Goal: Information Seeking & Learning: Learn about a topic

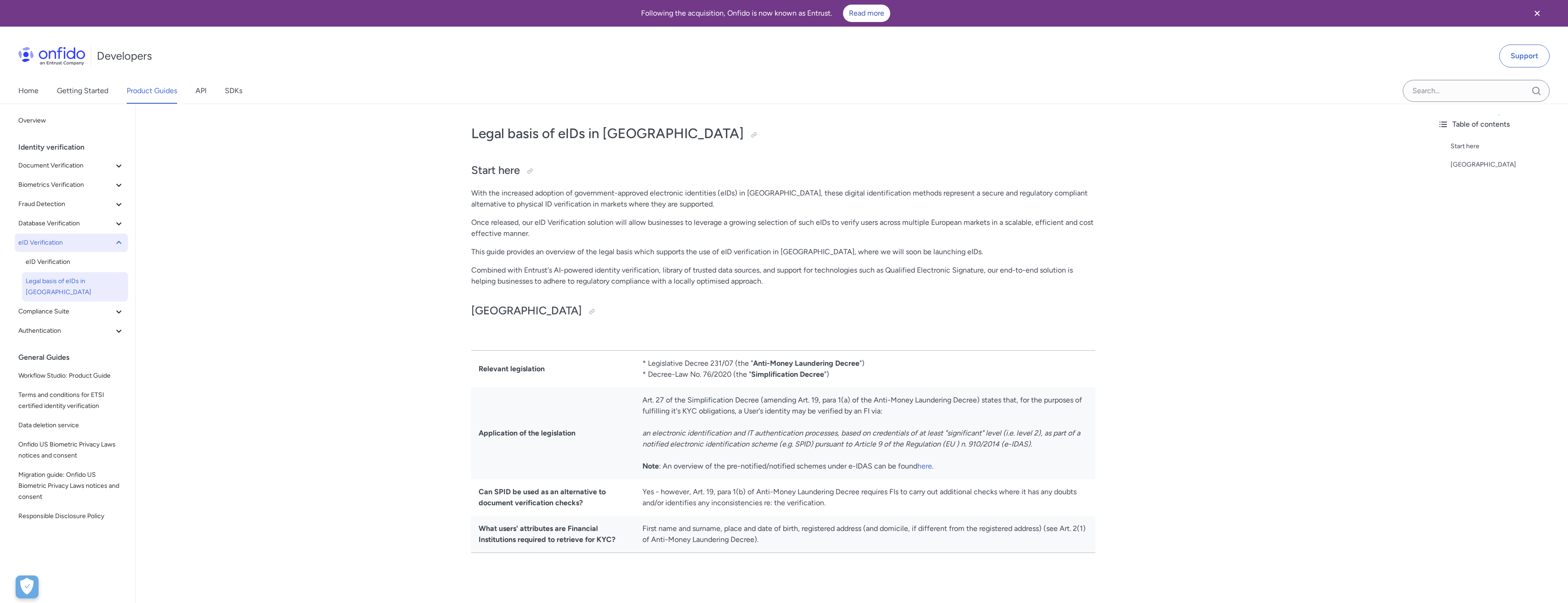
click at [66, 240] on span "eID Verification" at bounding box center [66, 243] width 95 height 11
click at [58, 225] on span "Database Verification" at bounding box center [66, 223] width 95 height 11
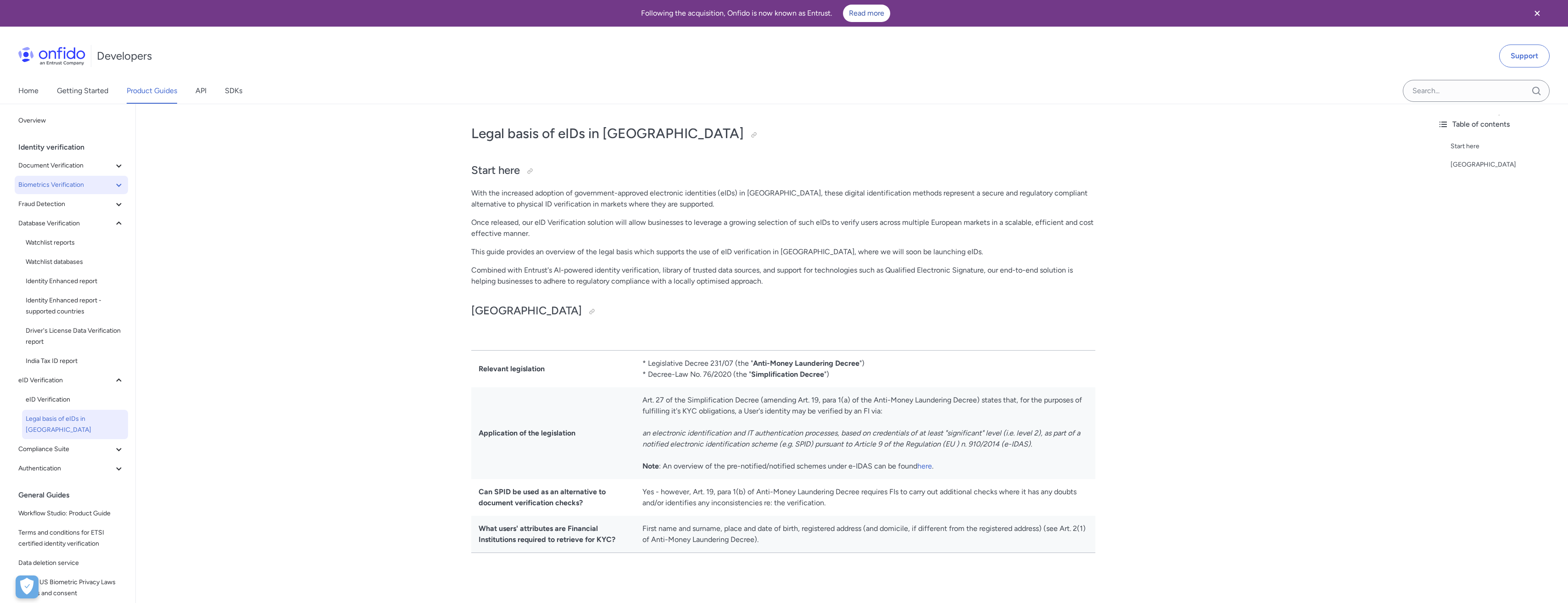
click at [54, 191] on button "Biometrics Verification" at bounding box center [71, 185] width 113 height 18
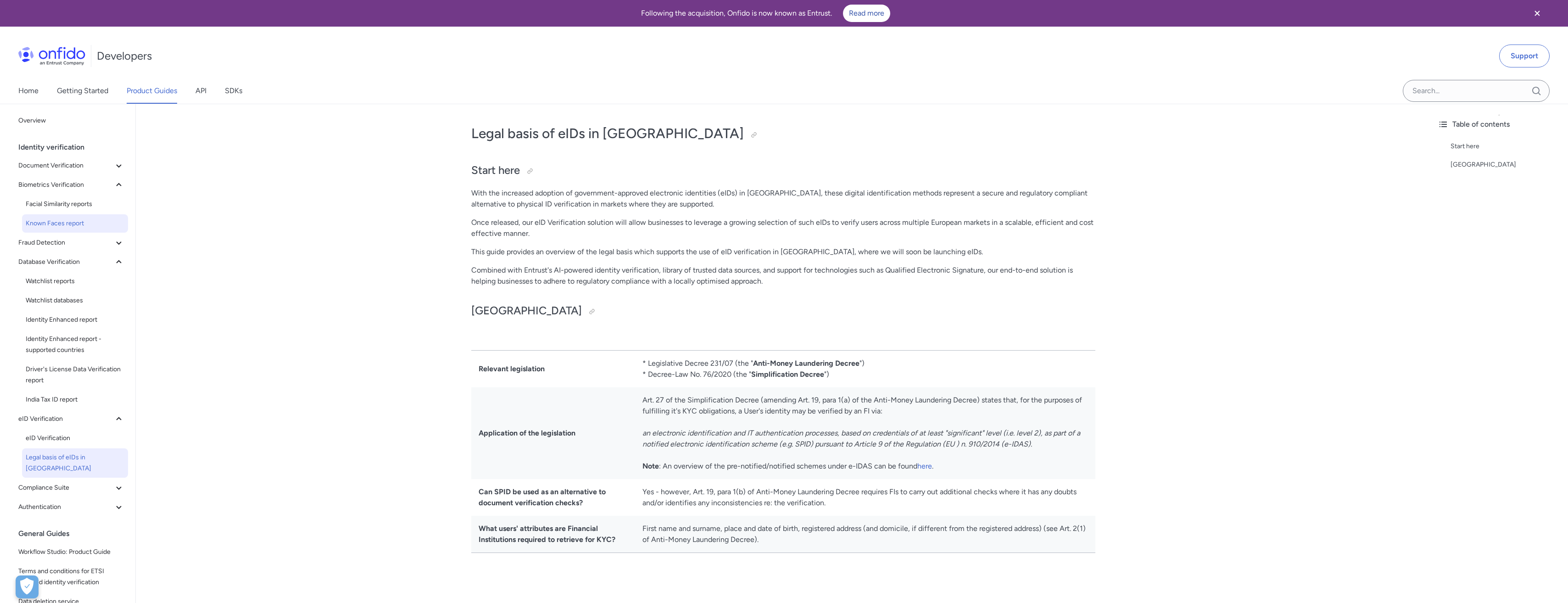
click at [49, 220] on span "Known Faces report" at bounding box center [75, 223] width 99 height 11
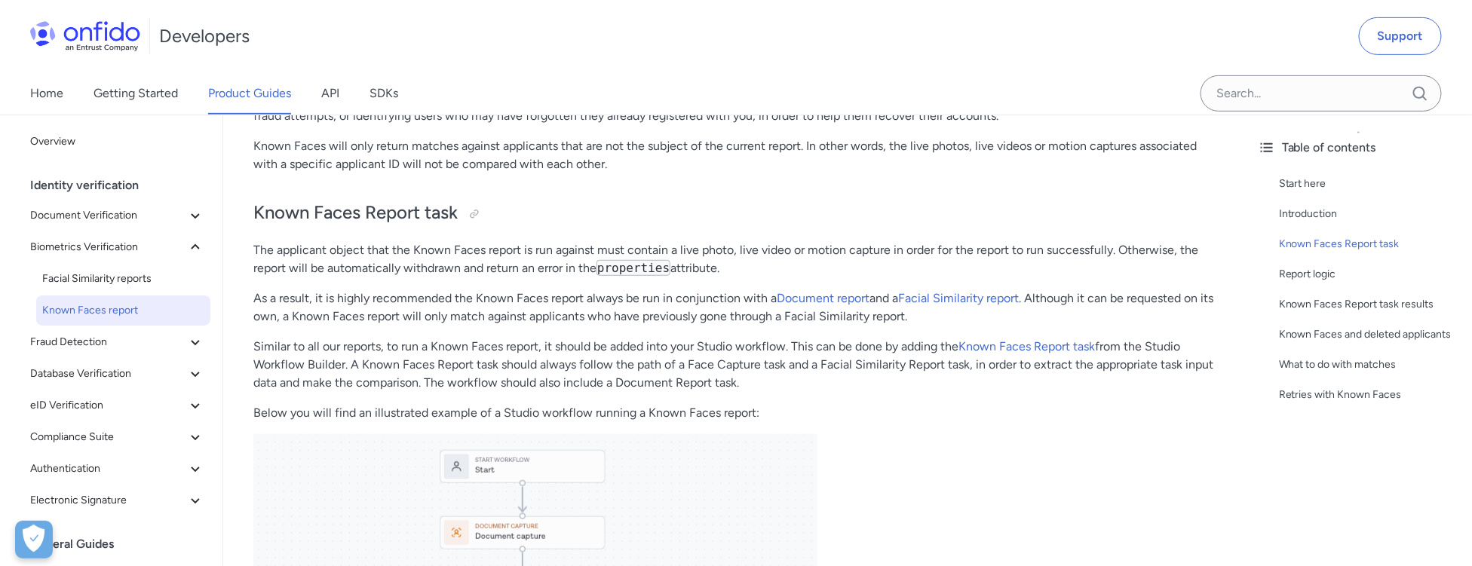
scroll to position [345, 0]
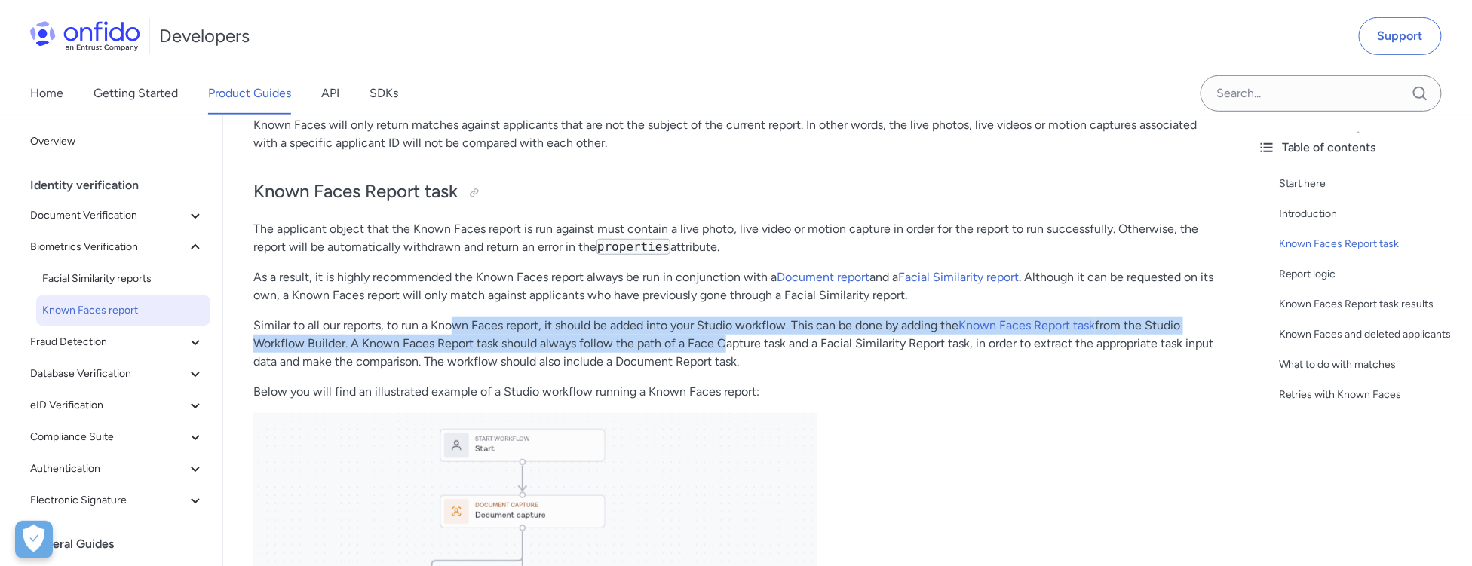
drag, startPoint x: 452, startPoint y: 326, endPoint x: 715, endPoint y: 344, distance: 263.7
click at [715, 344] on p "Similar to all our reports, to run a Known Faces report, it should be added int…" at bounding box center [734, 344] width 962 height 54
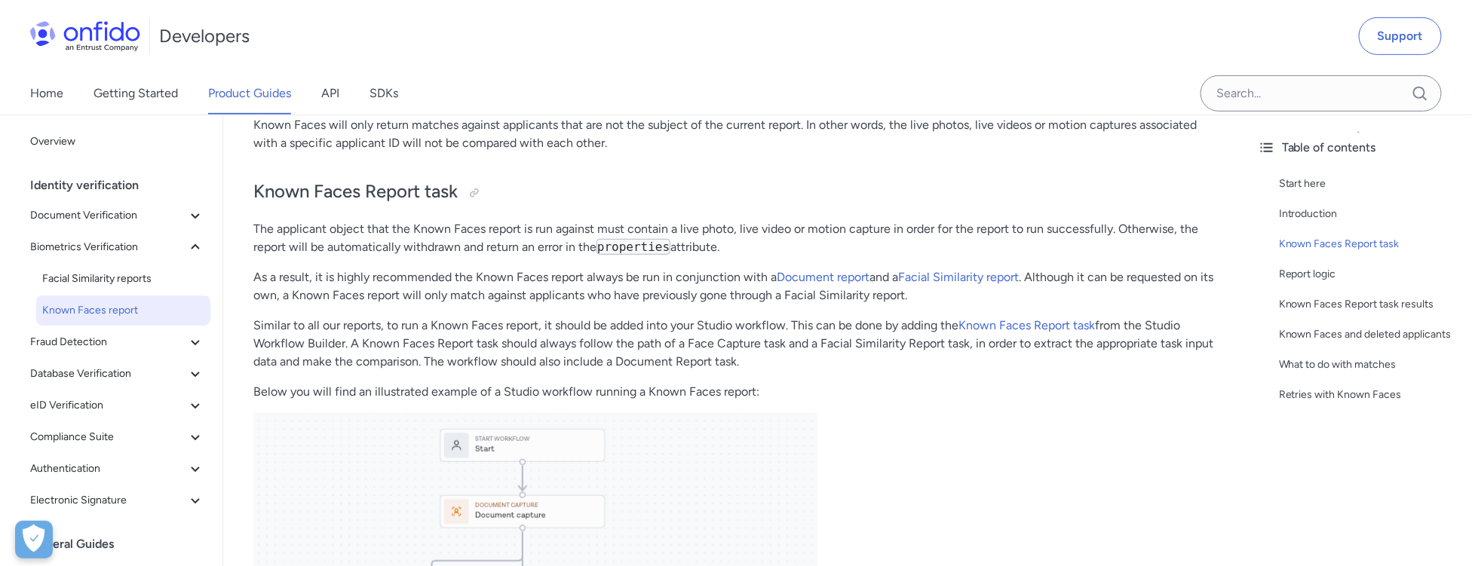
drag, startPoint x: 715, startPoint y: 344, endPoint x: 731, endPoint y: 354, distance: 18.4
click at [731, 354] on p "Similar to all our reports, to run a Known Faces report, it should be added int…" at bounding box center [734, 344] width 962 height 54
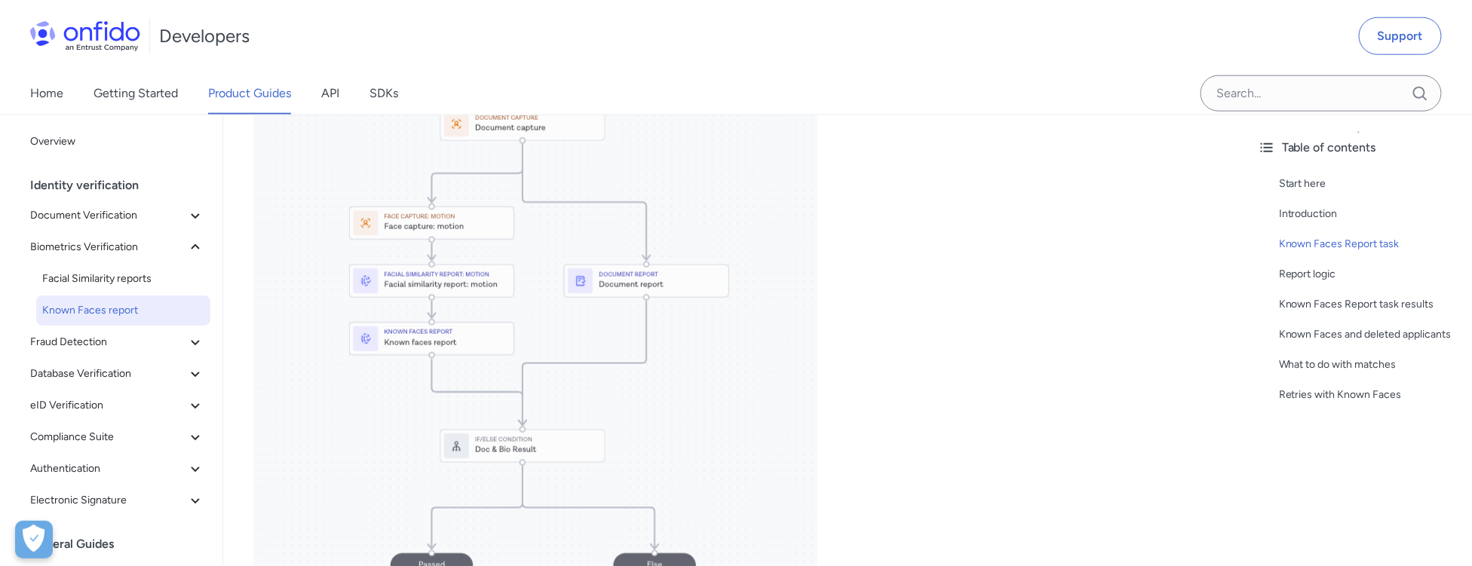
scroll to position [775, 0]
